Goal: Task Accomplishment & Management: Use online tool/utility

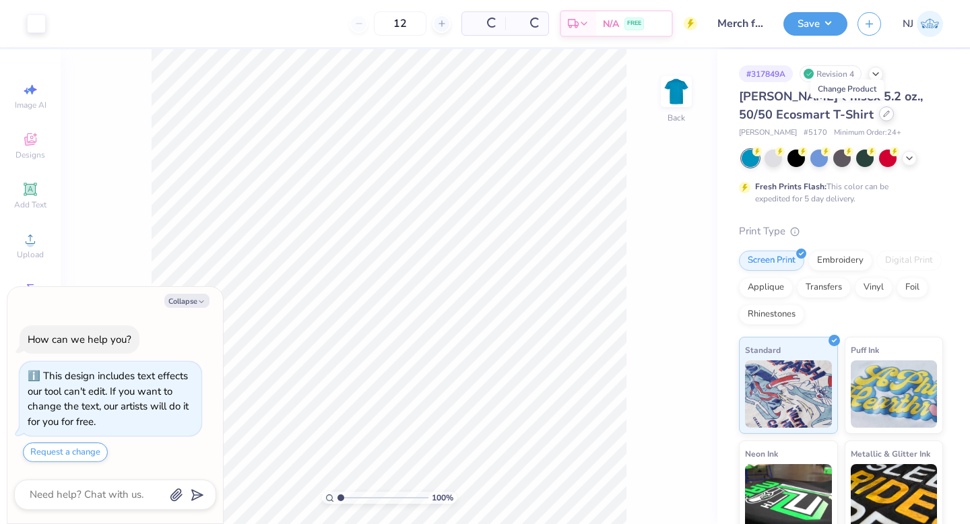
click at [883, 117] on icon at bounding box center [886, 113] width 7 height 7
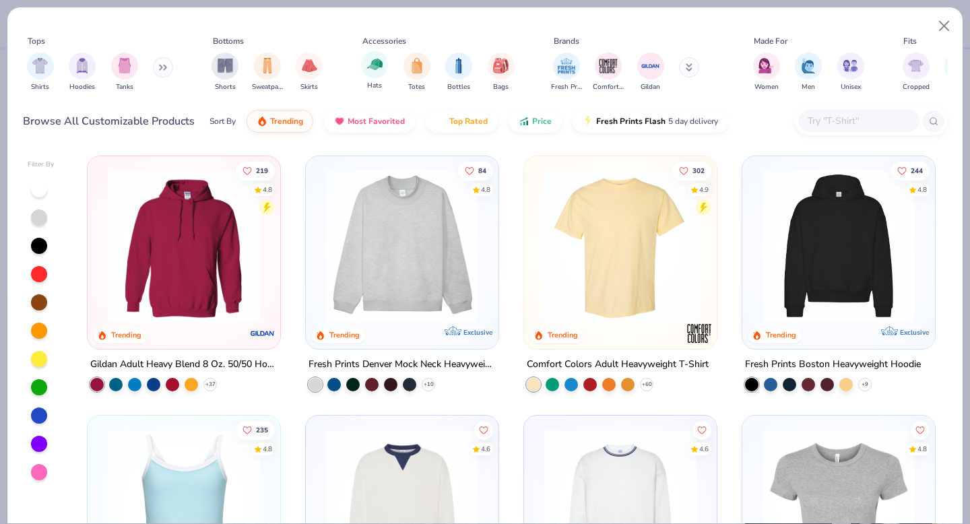
type textarea "x"
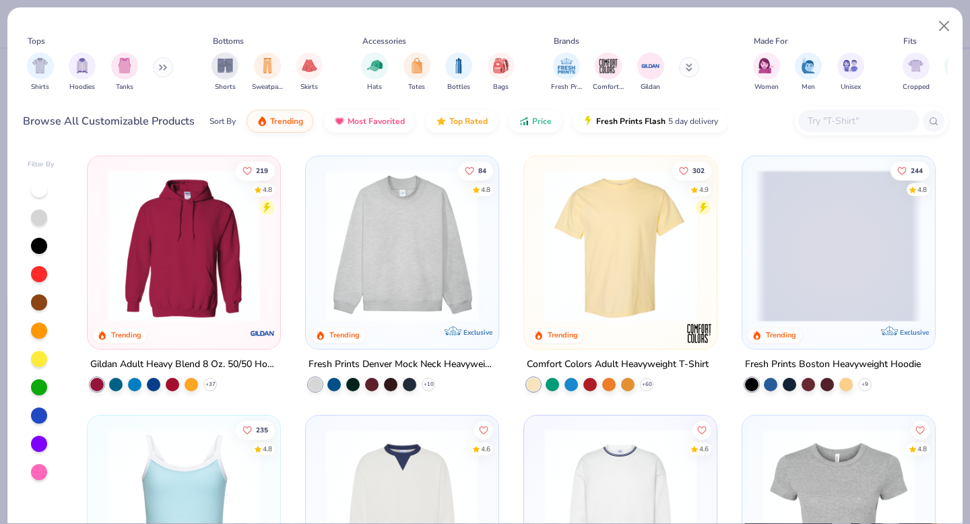
click at [829, 117] on input "text" at bounding box center [858, 120] width 104 height 15
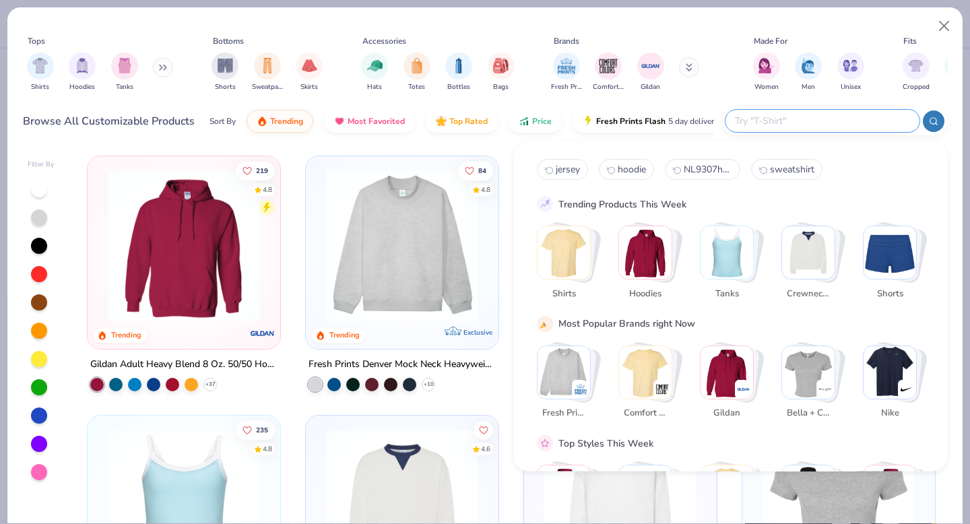
paste input "G2400Sale"
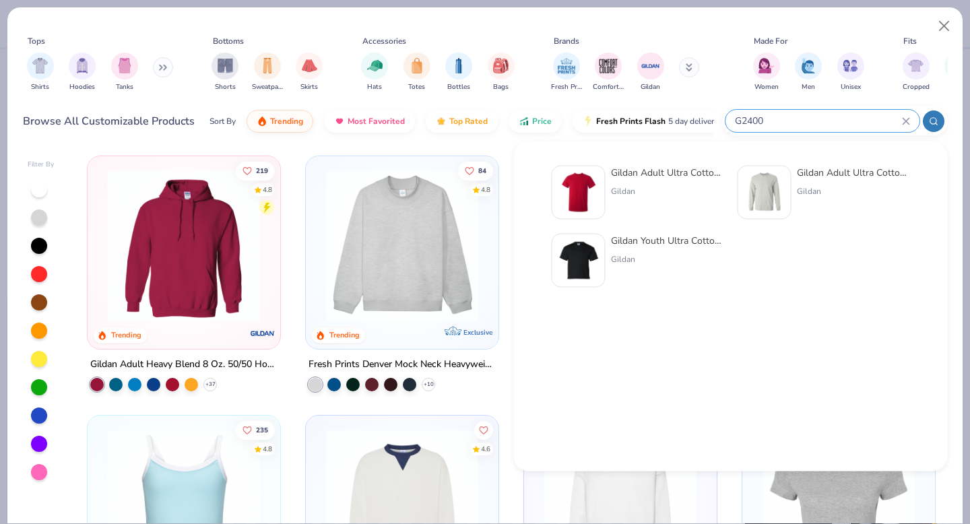
type input "G2400"
click at [780, 196] on img at bounding box center [765, 193] width 42 height 42
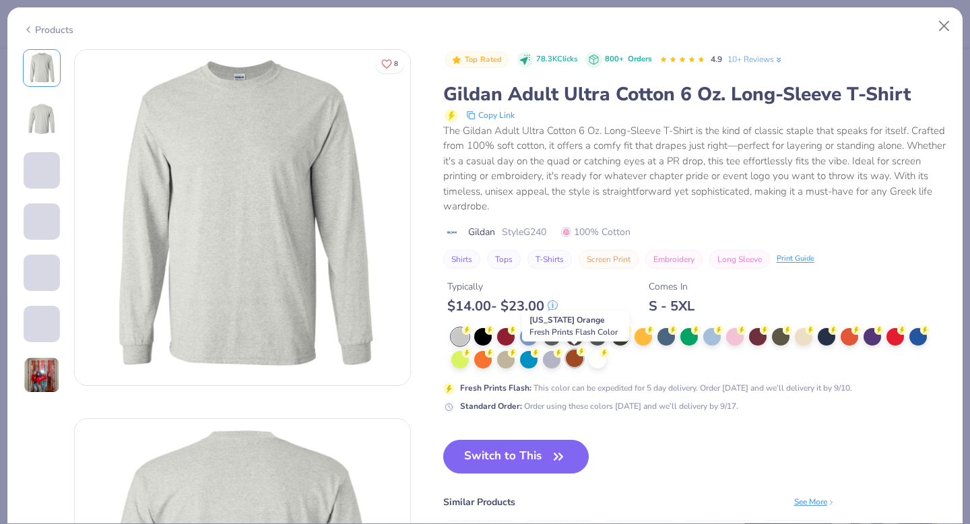
click at [575, 359] on div at bounding box center [575, 359] width 18 height 18
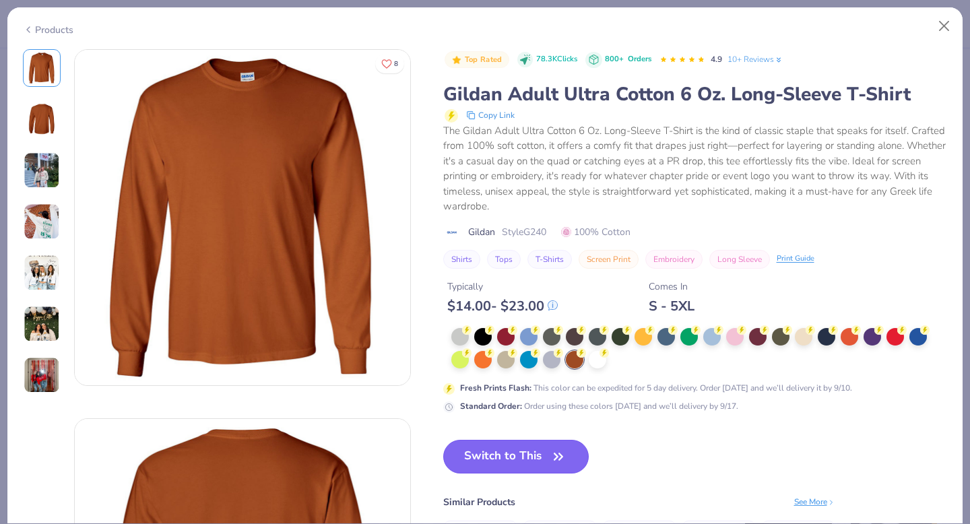
click at [511, 454] on button "Switch to This" at bounding box center [516, 457] width 146 height 34
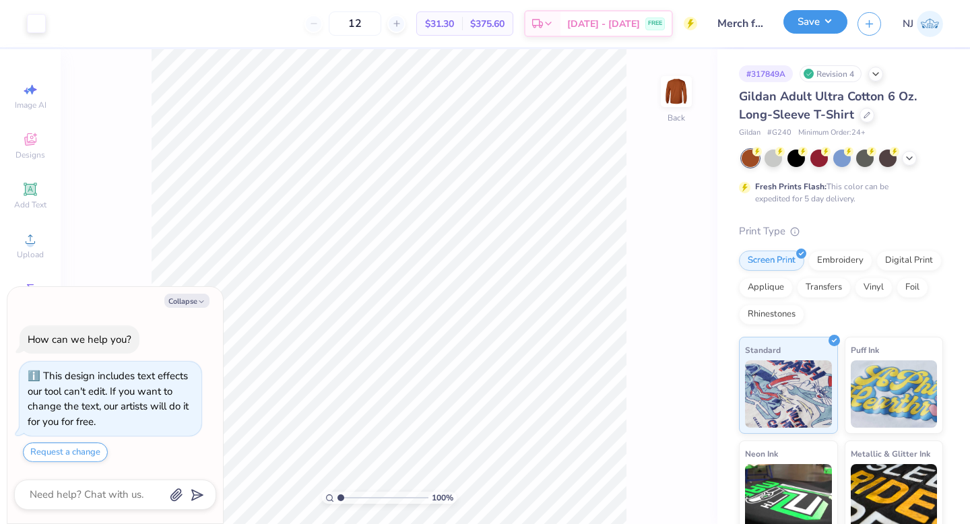
click at [820, 22] on button "Save" at bounding box center [815, 22] width 64 height 24
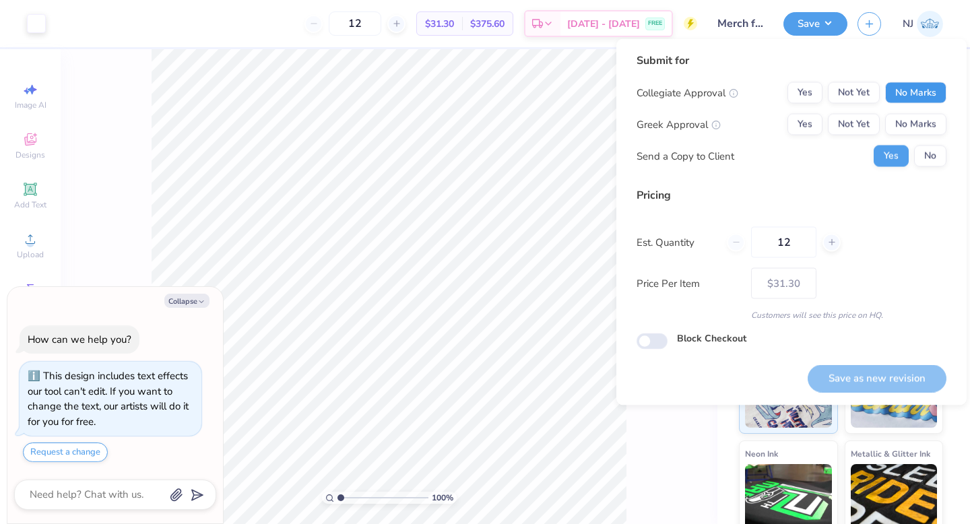
click at [917, 86] on button "No Marks" at bounding box center [915, 93] width 61 height 22
click at [925, 115] on button "No Marks" at bounding box center [915, 125] width 61 height 22
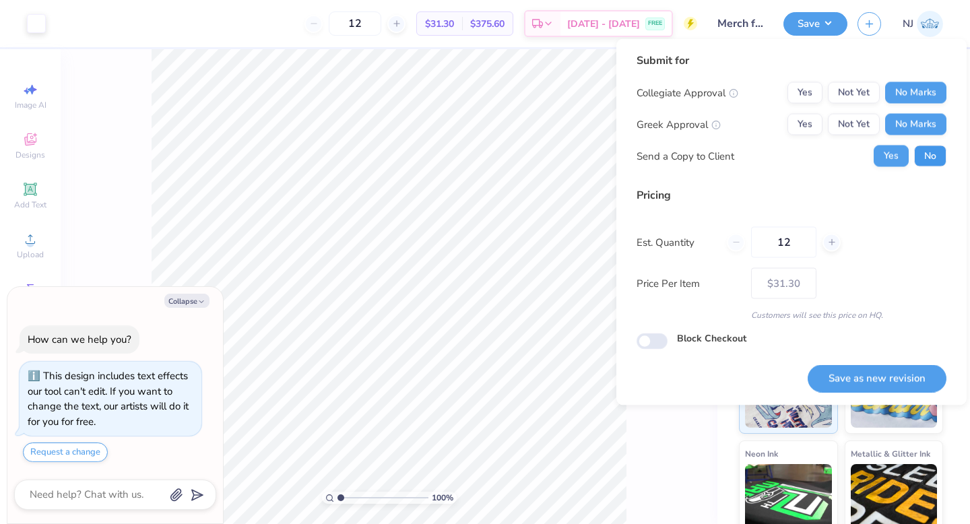
click at [931, 149] on button "No" at bounding box center [930, 156] width 32 height 22
type textarea "x"
click at [914, 375] on button "Save as new revision" at bounding box center [877, 378] width 139 height 28
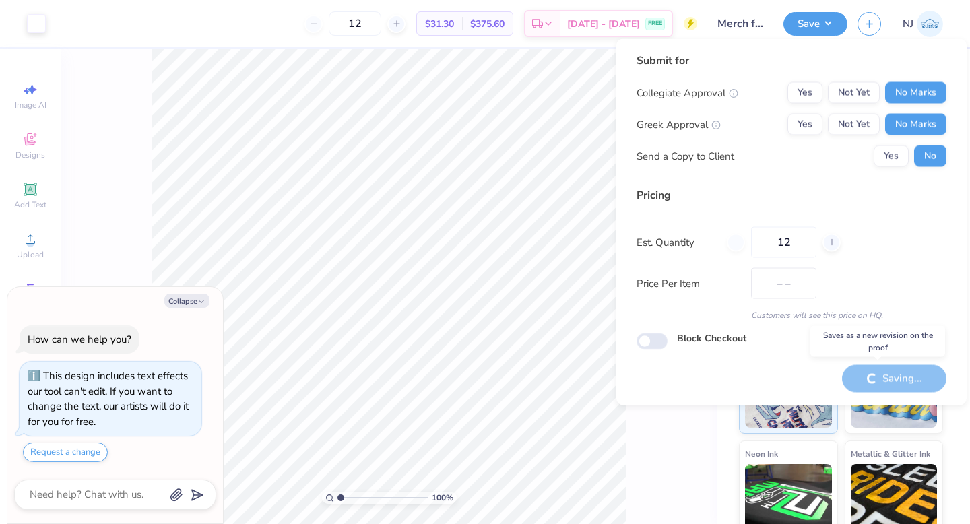
type input "$31.30"
type textarea "x"
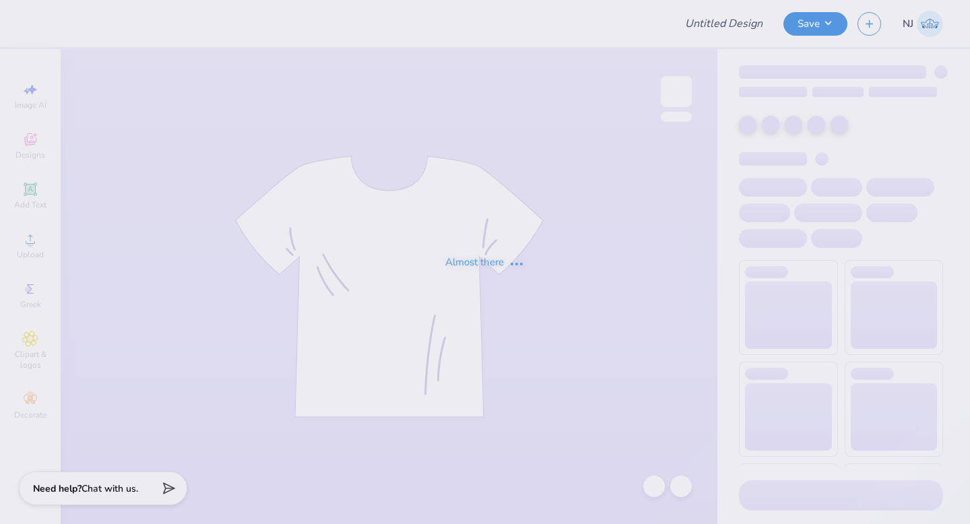
type input "Holiday Merch for StretchLab"
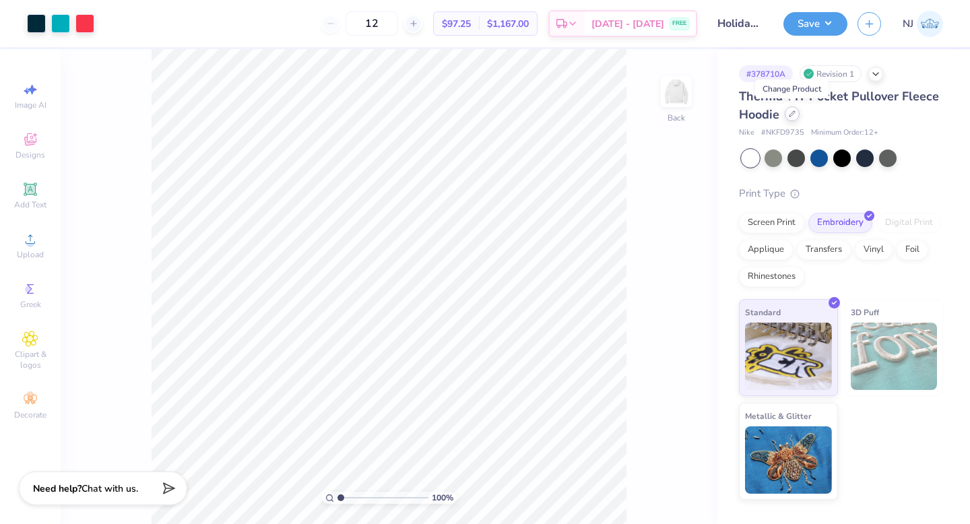
click at [793, 117] on icon at bounding box center [792, 113] width 7 height 7
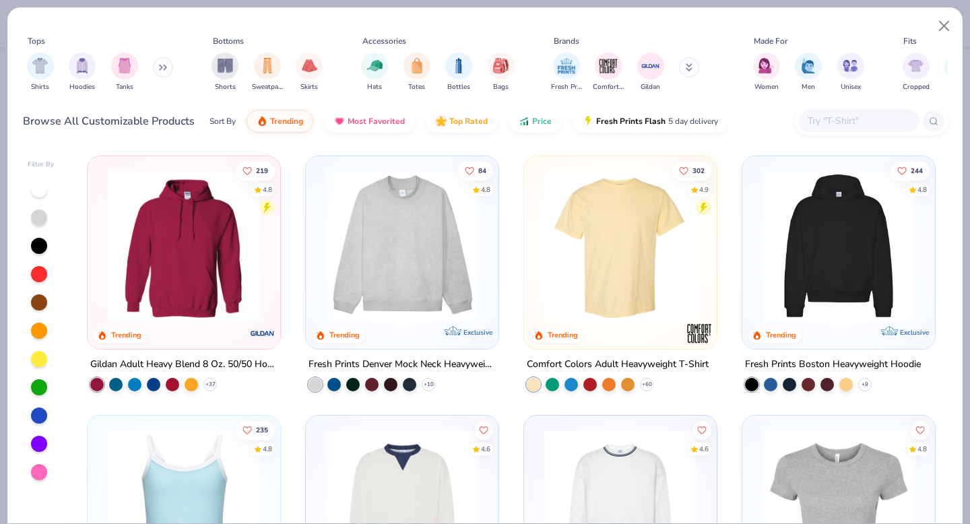
click at [850, 117] on input "text" at bounding box center [858, 120] width 104 height 15
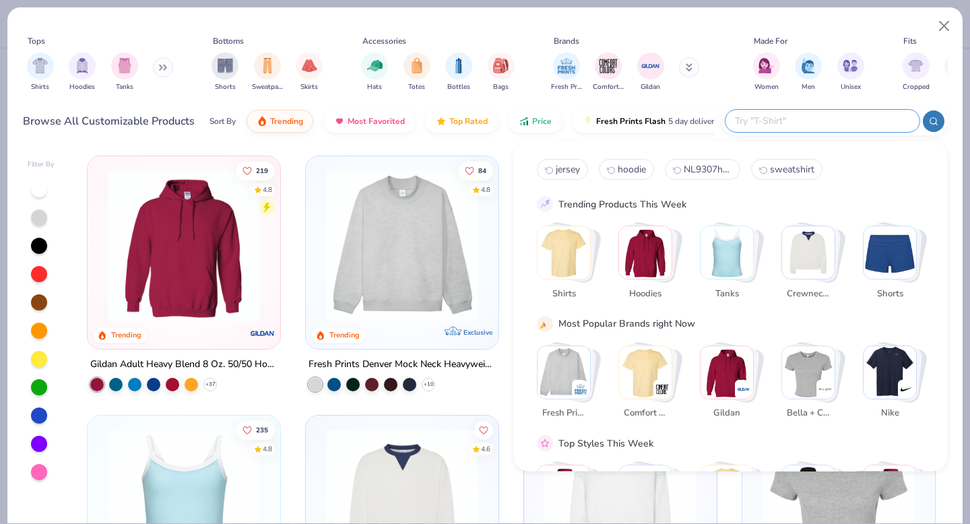
paste input "G2400Sale"
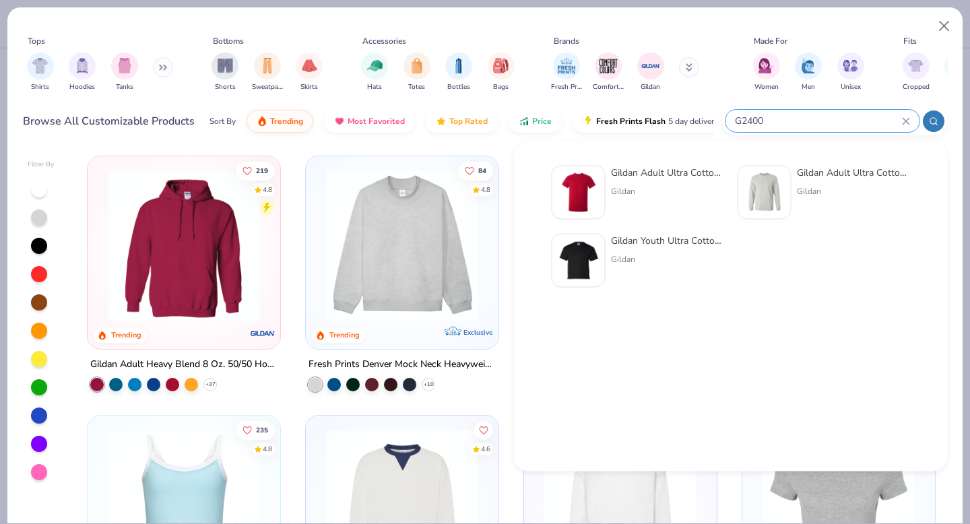
type input "G2400"
click at [785, 195] on div at bounding box center [765, 193] width 54 height 54
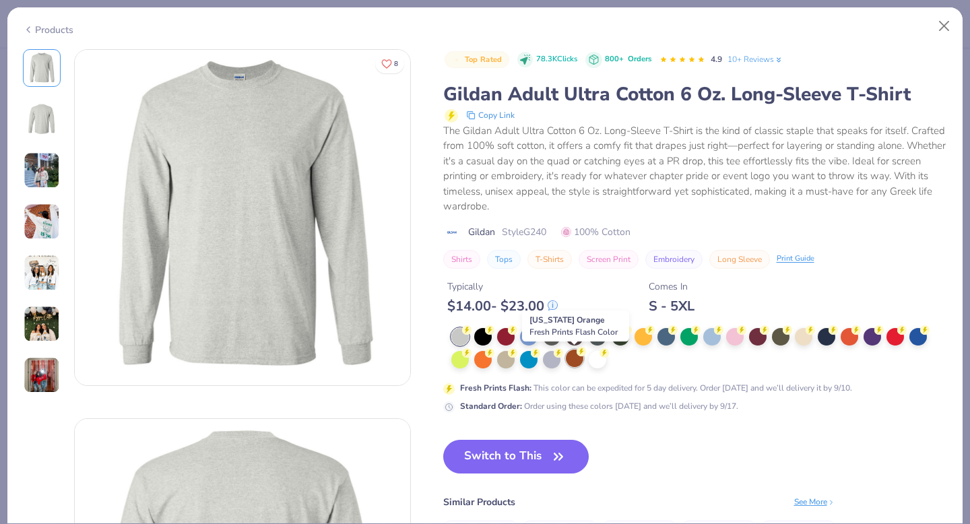
click at [577, 357] on div at bounding box center [575, 359] width 18 height 18
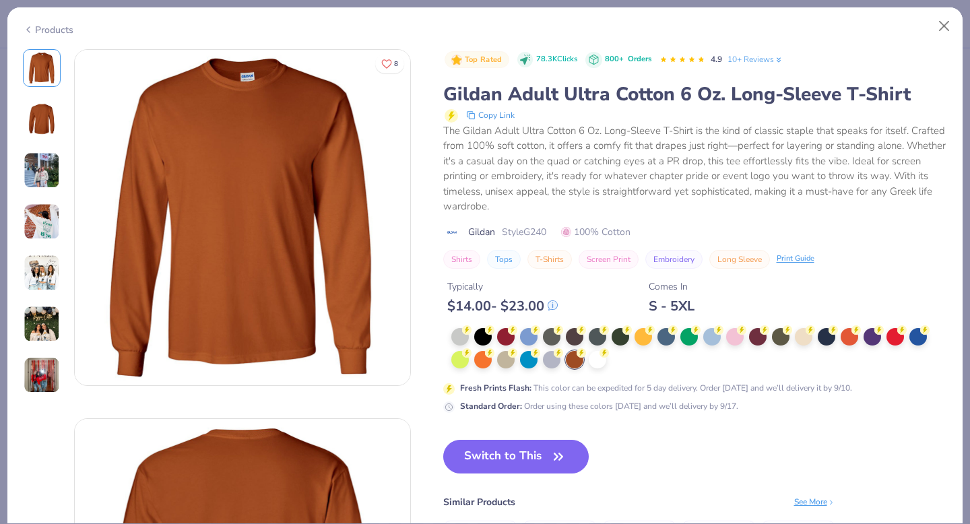
drag, startPoint x: 543, startPoint y: 453, endPoint x: 751, endPoint y: 141, distance: 375.0
click at [543, 453] on button "Switch to This" at bounding box center [516, 457] width 146 height 34
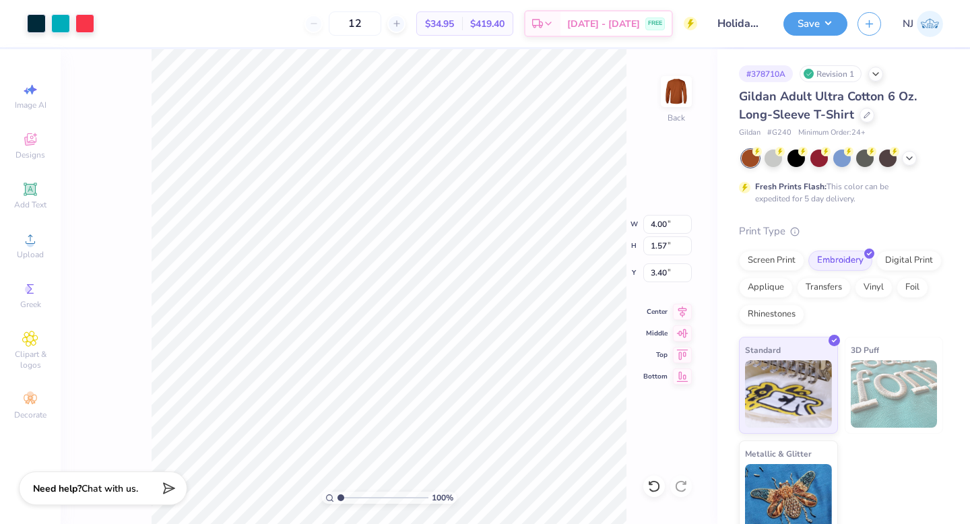
type input "3.40"
click at [38, 24] on div at bounding box center [36, 22] width 19 height 19
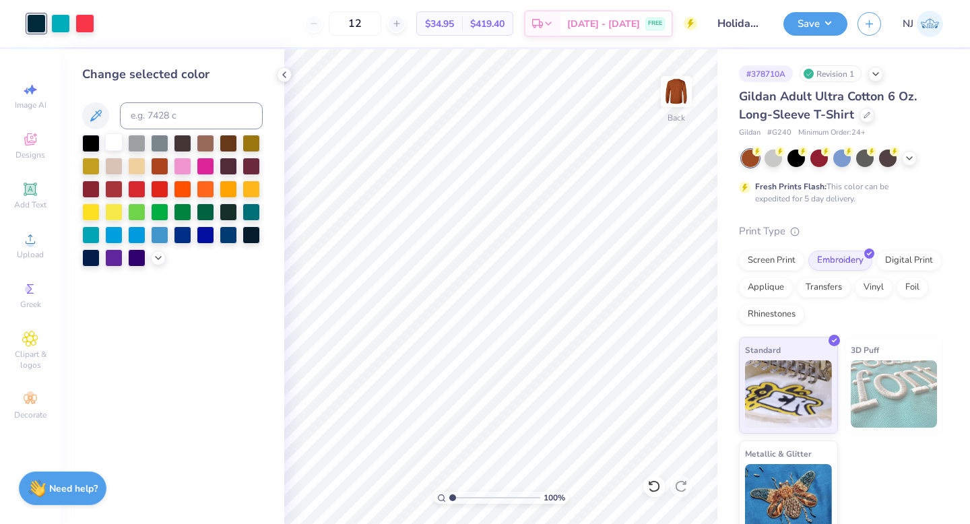
click at [109, 143] on div at bounding box center [114, 142] width 18 height 18
click at [283, 75] on polyline at bounding box center [284, 74] width 3 height 5
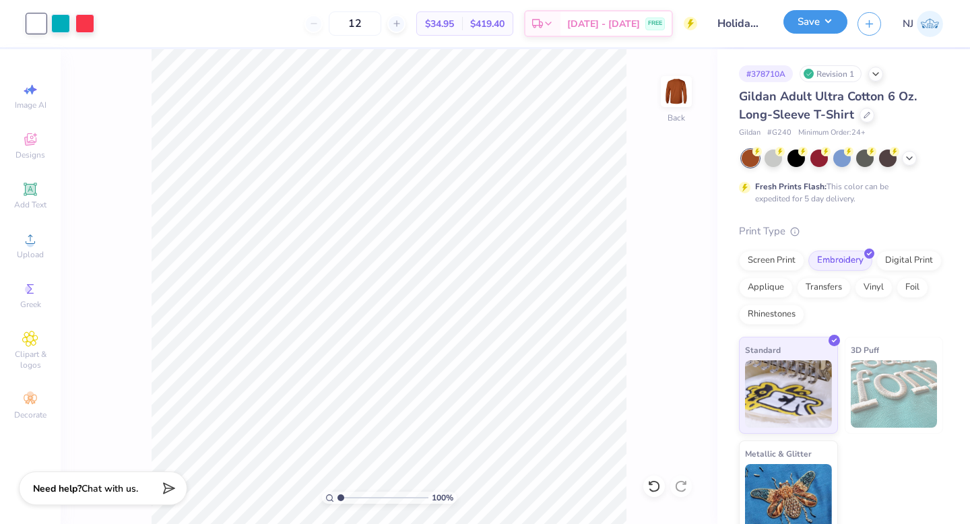
click at [813, 26] on button "Save" at bounding box center [815, 22] width 64 height 24
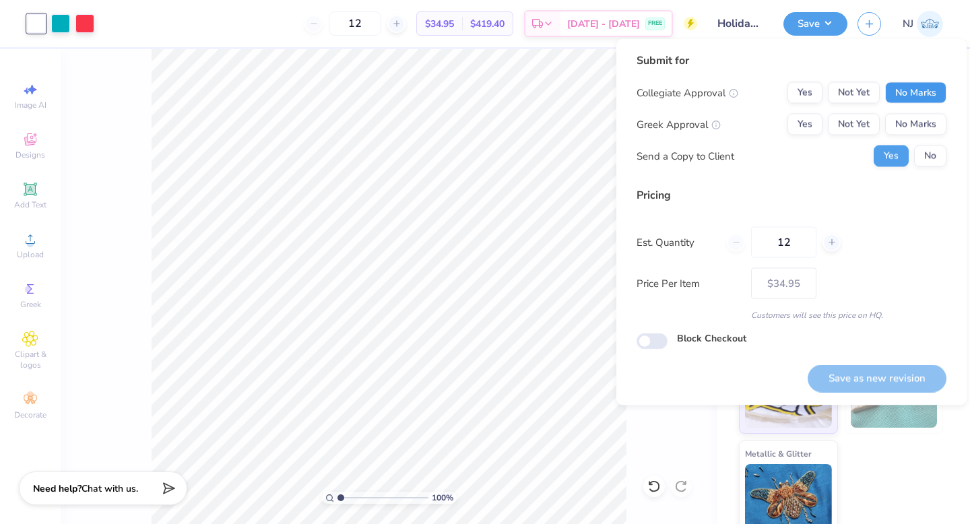
click at [906, 96] on button "No Marks" at bounding box center [915, 93] width 61 height 22
click at [915, 122] on button "No Marks" at bounding box center [915, 125] width 61 height 22
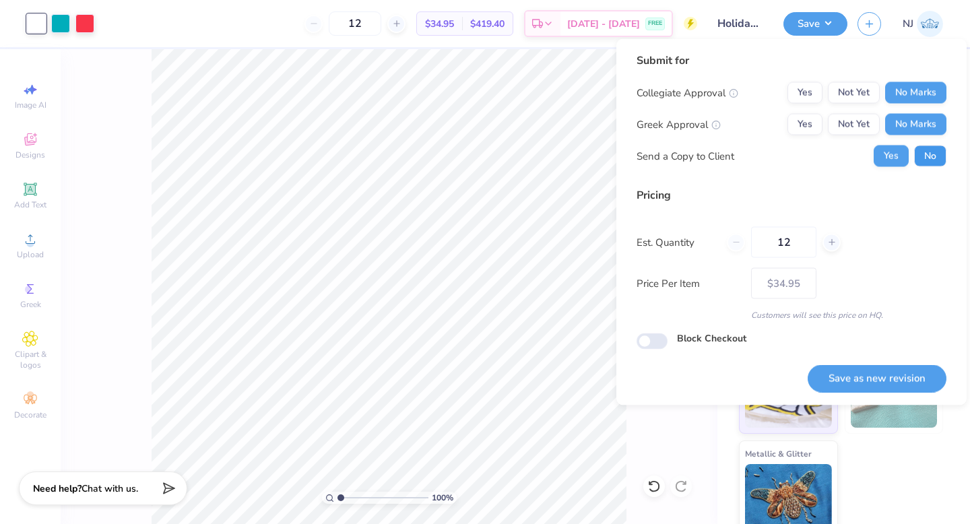
click at [930, 157] on button "No" at bounding box center [930, 156] width 32 height 22
click at [928, 376] on button "Save as new revision" at bounding box center [877, 378] width 139 height 28
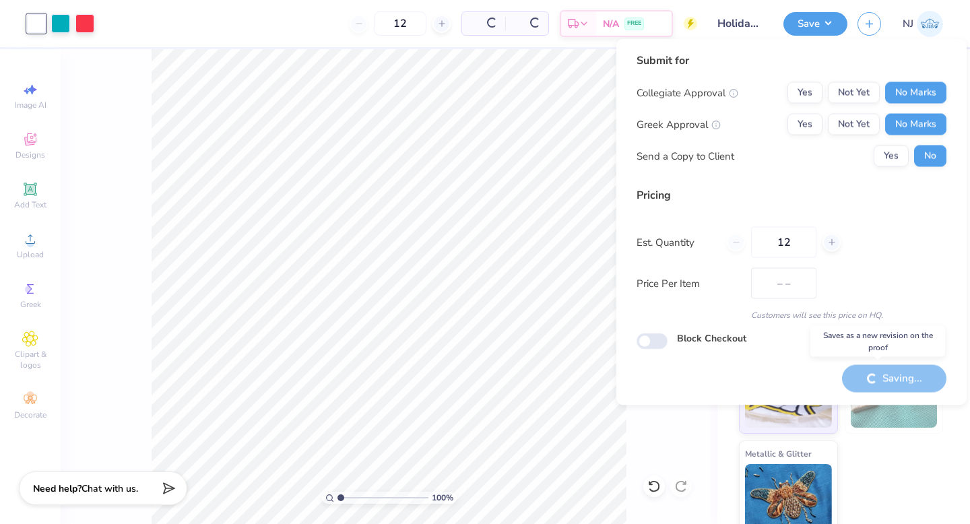
type input "$34.95"
